Goal: Transaction & Acquisition: Purchase product/service

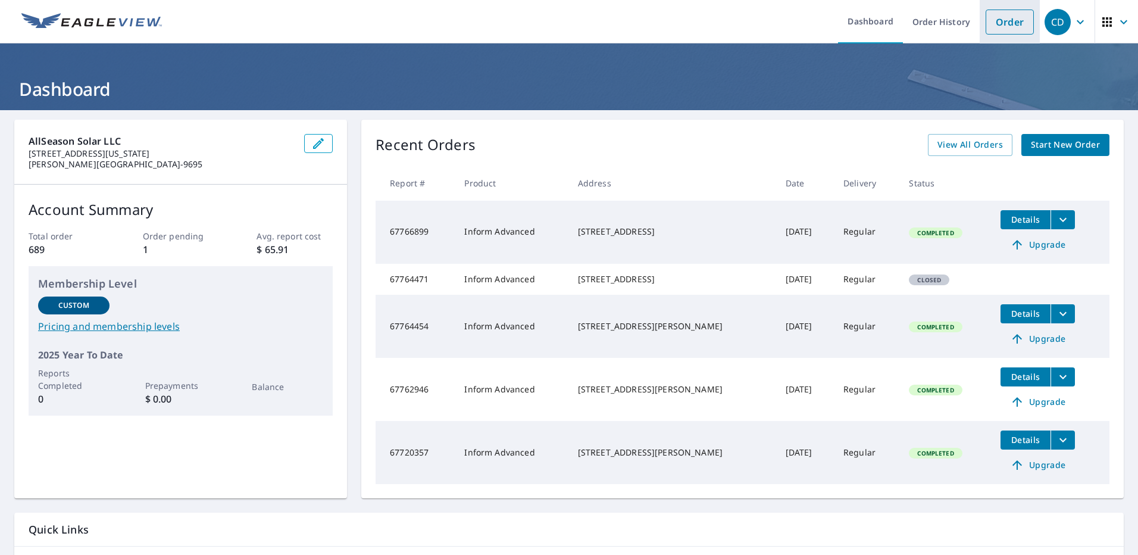
click at [1008, 30] on link "Order" at bounding box center [1010, 22] width 48 height 25
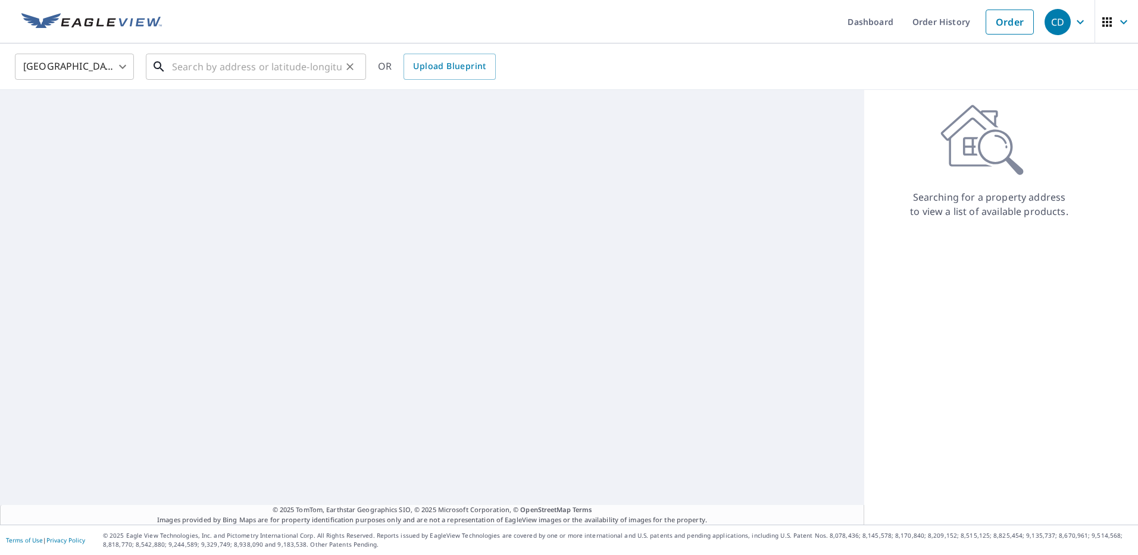
click at [271, 56] on input "text" at bounding box center [257, 66] width 170 height 33
paste input "[STREET_ADDRESS][PERSON_NAME]"
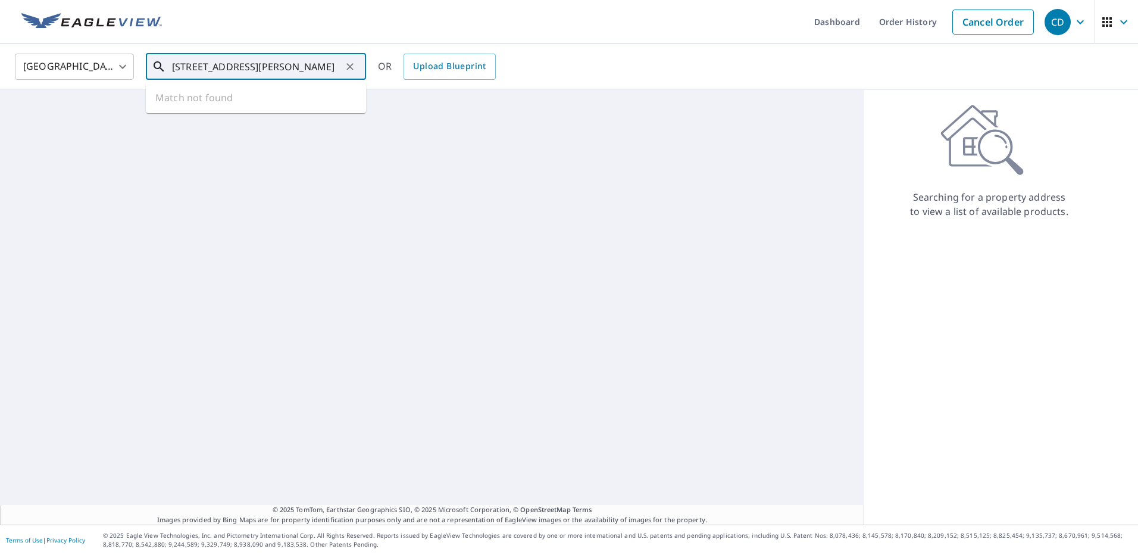
type input "[STREET_ADDRESS][PERSON_NAME]"
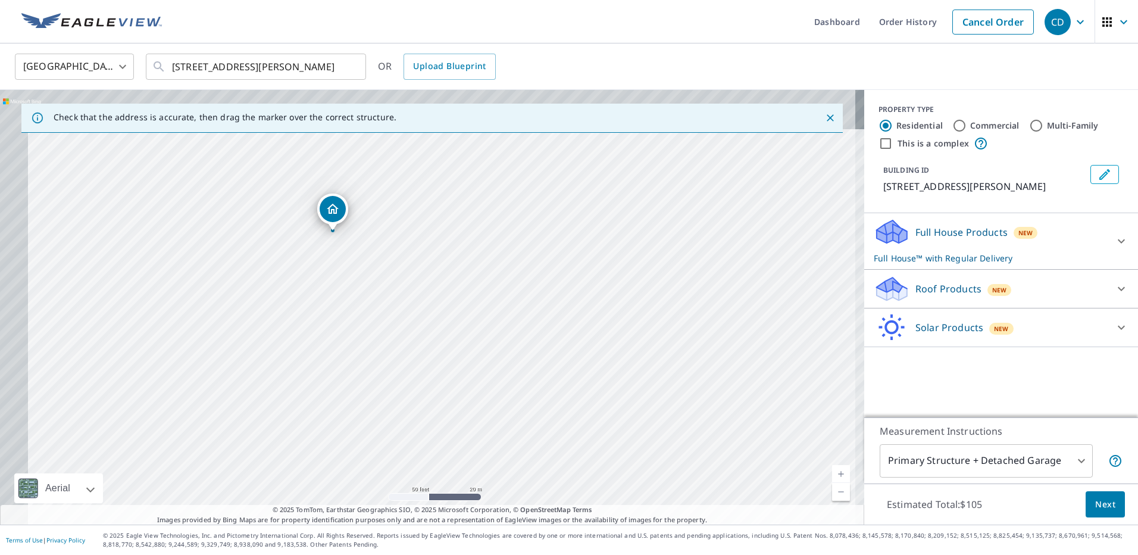
drag, startPoint x: 332, startPoint y: 329, endPoint x: 378, endPoint y: 395, distance: 80.9
click at [378, 395] on div "[STREET_ADDRESS][PERSON_NAME]" at bounding box center [432, 307] width 864 height 435
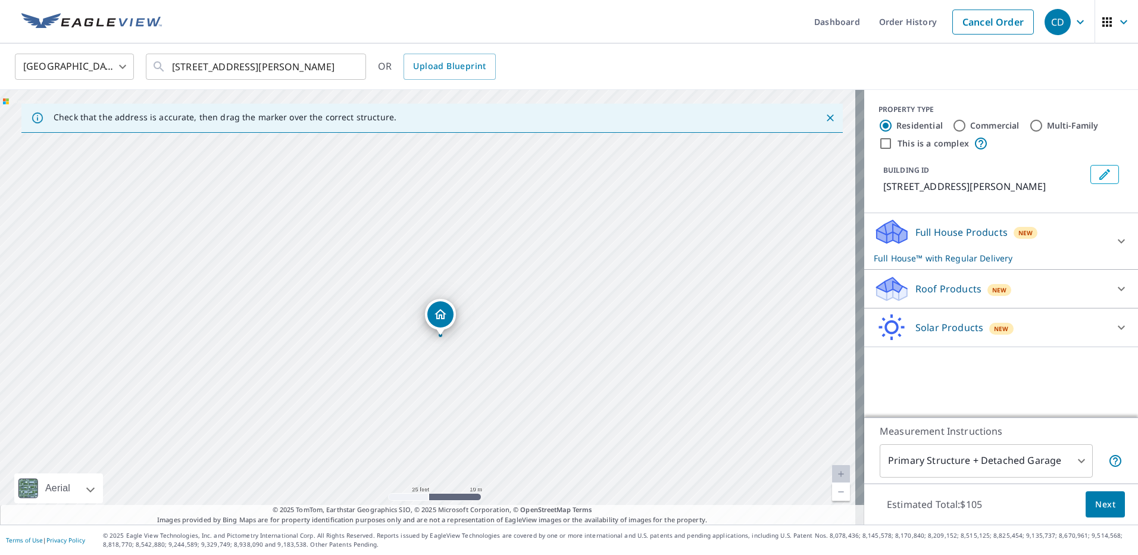
drag, startPoint x: 333, startPoint y: 245, endPoint x: 425, endPoint y: 380, distance: 163.8
click at [425, 380] on div "[STREET_ADDRESS][PERSON_NAME]" at bounding box center [432, 307] width 864 height 435
click at [973, 339] on div "Solar Products New" at bounding box center [990, 328] width 233 height 28
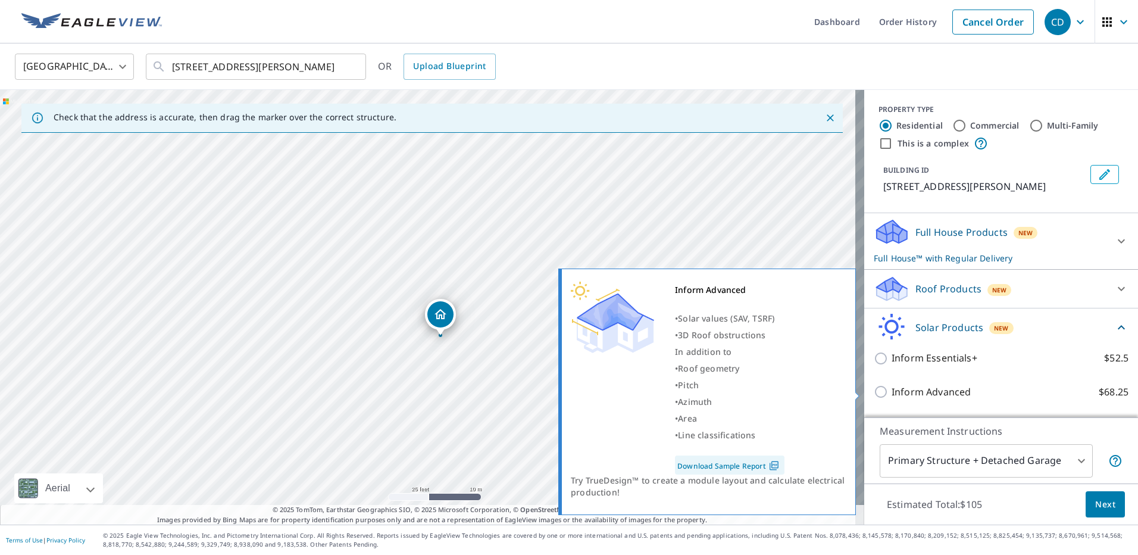
click at [915, 399] on p "Inform Advanced" at bounding box center [931, 392] width 79 height 15
click at [892, 399] on input "Inform Advanced $68.25" at bounding box center [883, 392] width 18 height 14
checkbox input "true"
checkbox input "false"
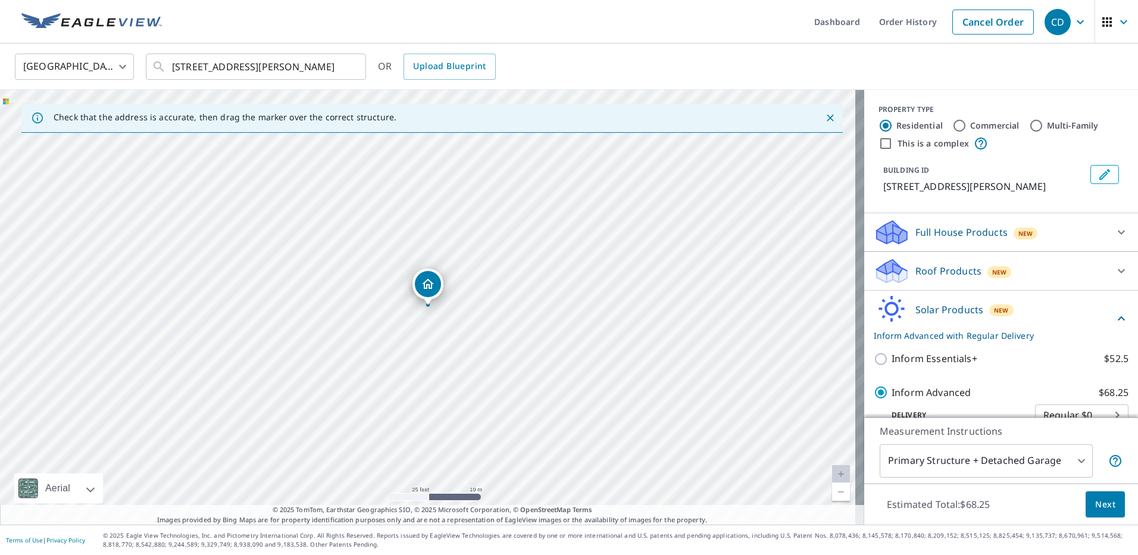
click at [1106, 516] on button "Next" at bounding box center [1105, 504] width 39 height 27
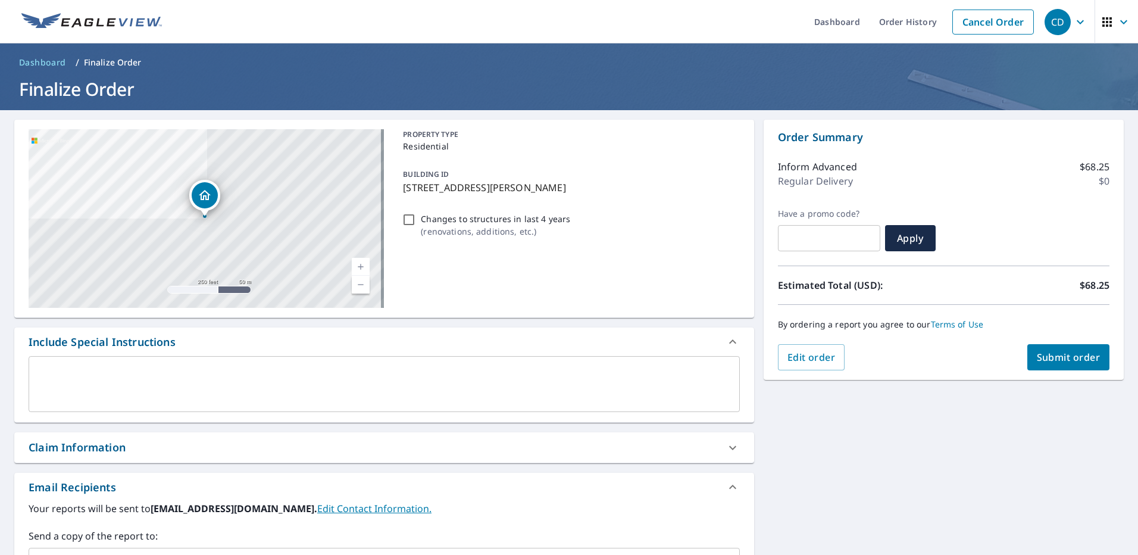
click at [1050, 358] on span "Submit order" at bounding box center [1069, 357] width 64 height 13
